Goal: Task Accomplishment & Management: Manage account settings

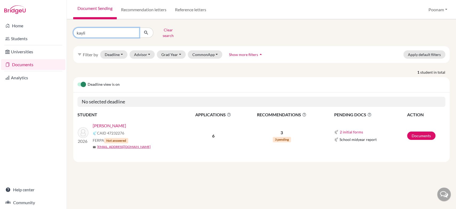
click at [109, 28] on input "kayli" at bounding box center [106, 33] width 66 height 10
type input "ojus"
click button "submit" at bounding box center [146, 33] width 14 height 10
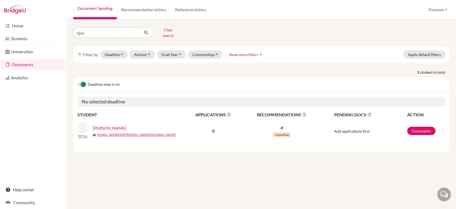
click at [105, 125] on link "[PERSON_NAME]" at bounding box center [109, 128] width 33 height 6
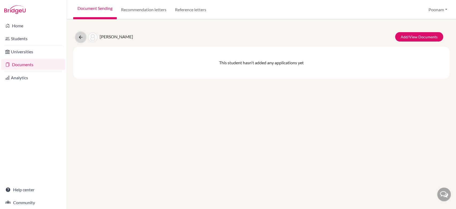
click at [80, 38] on icon at bounding box center [80, 36] width 5 height 5
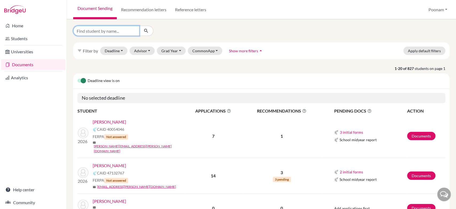
click at [120, 29] on input "Find student by name..." at bounding box center [106, 31] width 66 height 10
type input "ojus"
click button "submit" at bounding box center [146, 31] width 14 height 10
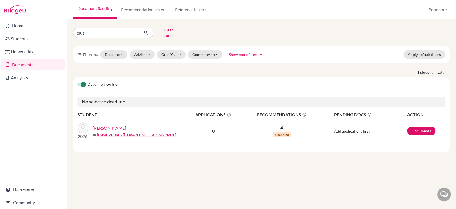
click at [119, 125] on link "[PERSON_NAME]" at bounding box center [109, 128] width 33 height 6
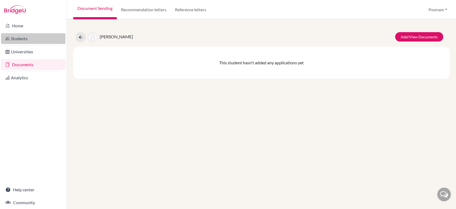
click at [31, 37] on link "Students" at bounding box center [33, 38] width 64 height 11
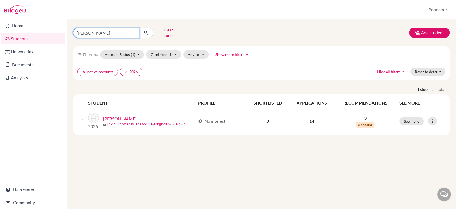
click at [101, 31] on input "[PERSON_NAME]" at bounding box center [106, 33] width 66 height 10
type input "ojus"
click button "submit" at bounding box center [146, 33] width 14 height 10
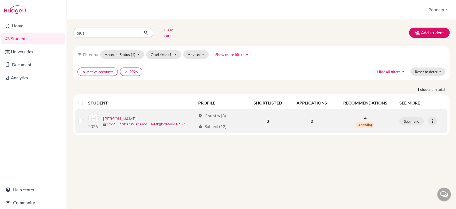
click at [134, 115] on link "[PERSON_NAME]" at bounding box center [119, 118] width 33 height 6
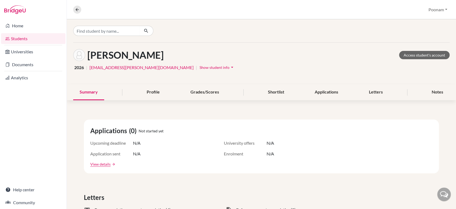
click at [158, 67] on link "[EMAIL_ADDRESS][PERSON_NAME][DOMAIN_NAME]" at bounding box center [142, 67] width 104 height 6
click at [230, 66] on icon "arrow_drop_down" at bounding box center [232, 66] width 5 height 5
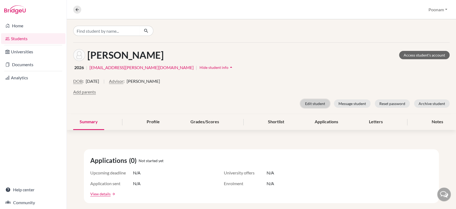
click at [310, 106] on button "Edit student" at bounding box center [315, 103] width 29 height 8
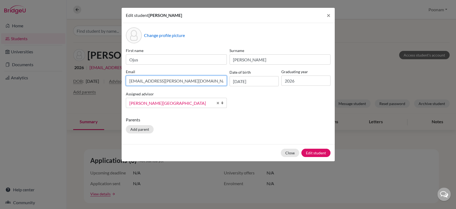
click at [194, 79] on input "[EMAIL_ADDRESS][PERSON_NAME][DOMAIN_NAME]" at bounding box center [176, 80] width 101 height 10
paste input "[DOMAIN_NAME]"
type input "[EMAIL_ADDRESS][PERSON_NAME][DOMAIN_NAME]"
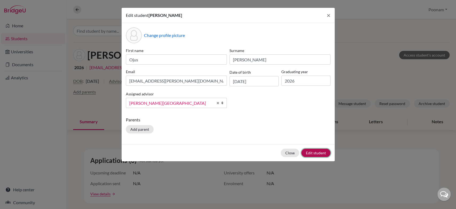
click at [308, 156] on button "Edit student" at bounding box center [316, 152] width 29 height 8
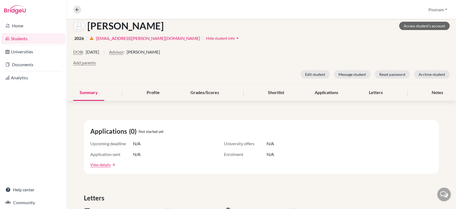
scroll to position [52, 0]
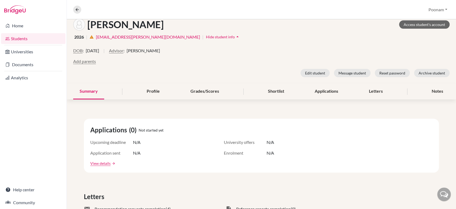
click at [238, 53] on div "DOB : [DEMOGRAPHIC_DATA] | Advisor : [PERSON_NAME]" at bounding box center [261, 52] width 377 height 11
